Goal: Complete application form

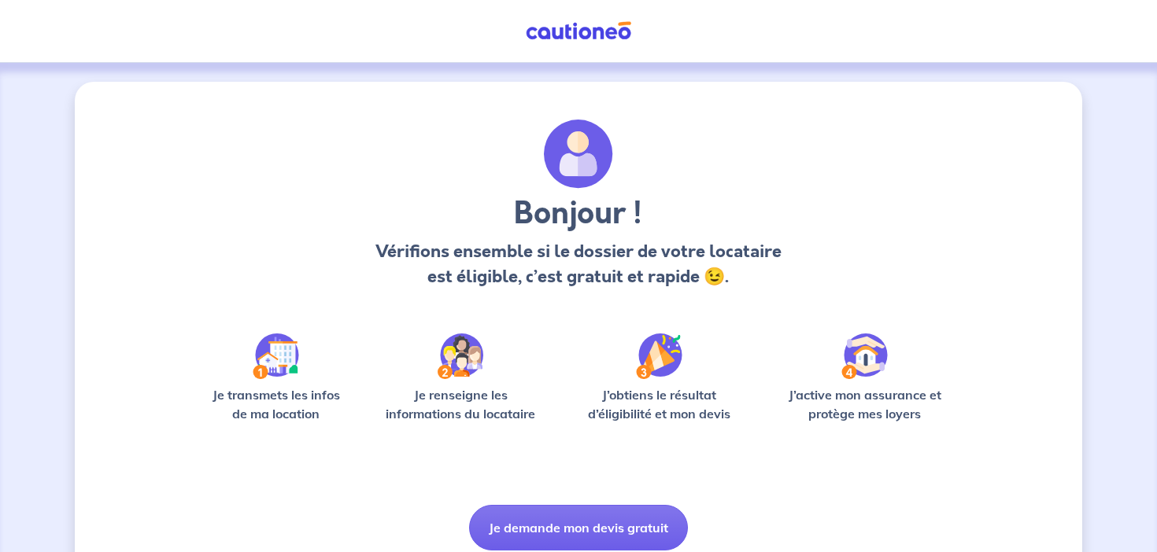
scroll to position [61, 0]
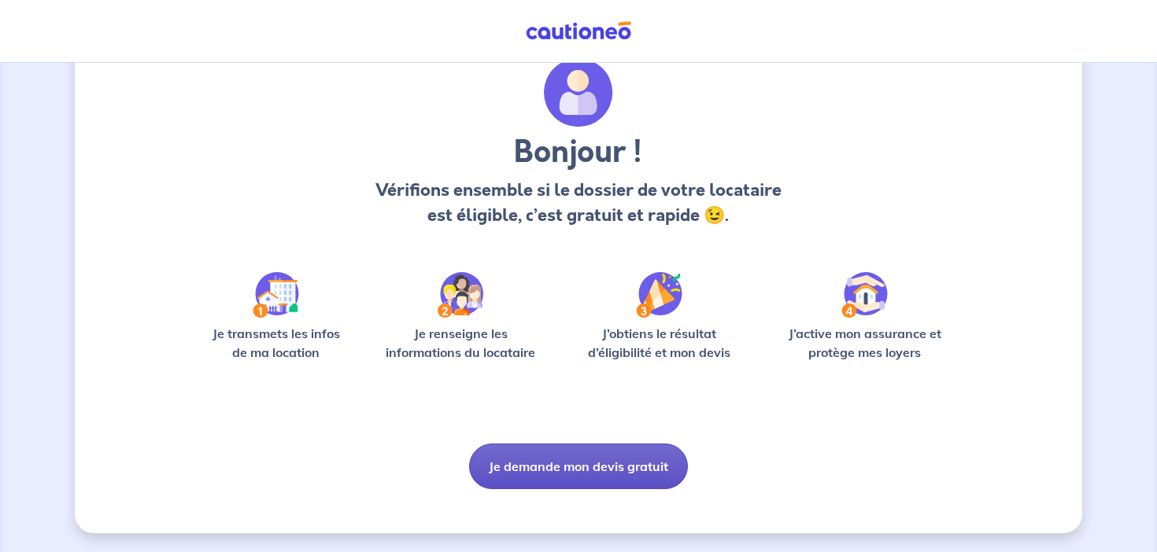
click at [592, 467] on button "Je demande mon devis gratuit" at bounding box center [578, 467] width 219 height 46
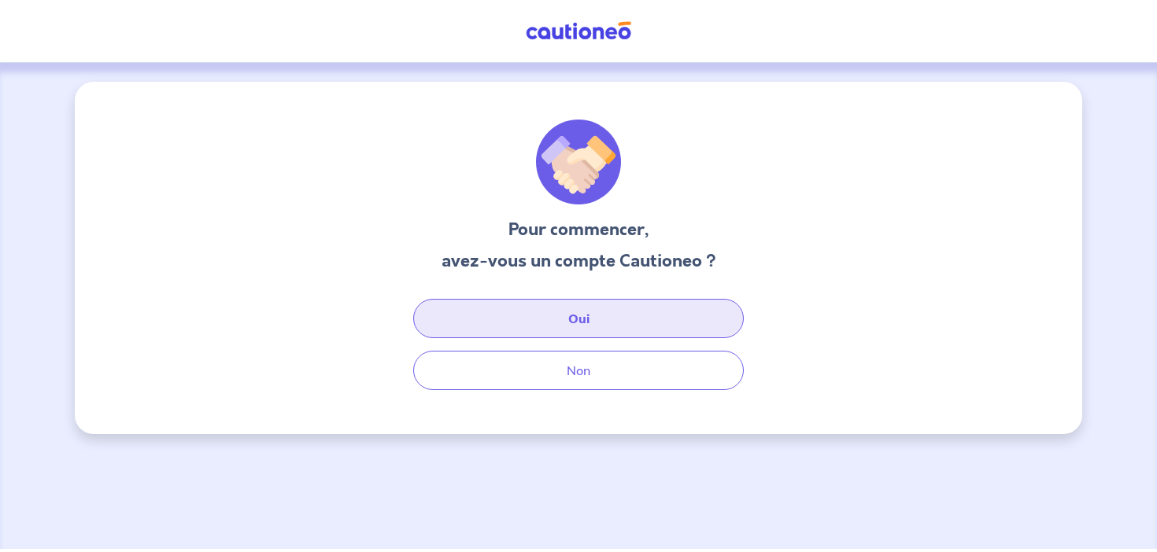
click at [585, 332] on button "Oui" at bounding box center [578, 318] width 330 height 39
